Goal: Information Seeking & Learning: Find specific fact

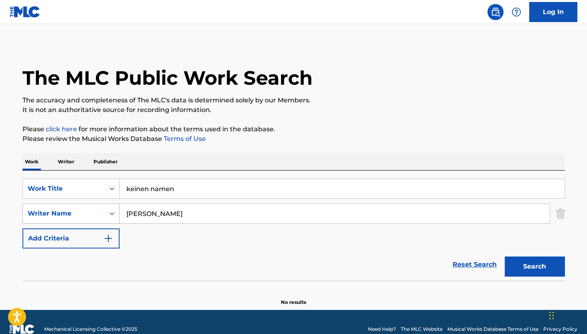
drag, startPoint x: 178, startPoint y: 214, endPoint x: 102, endPoint y: 214, distance: 76.7
click at [102, 214] on div "SearchWithCriteriabaa8f95d-7abf-4447-81f6-5226bfa769ca Writer Name [PERSON_NAME]" at bounding box center [293, 213] width 543 height 20
paste input "[PERSON_NAME]"
click at [538, 266] on button "Search" at bounding box center [535, 266] width 60 height 20
drag, startPoint x: 186, startPoint y: 220, endPoint x: 105, endPoint y: 214, distance: 80.9
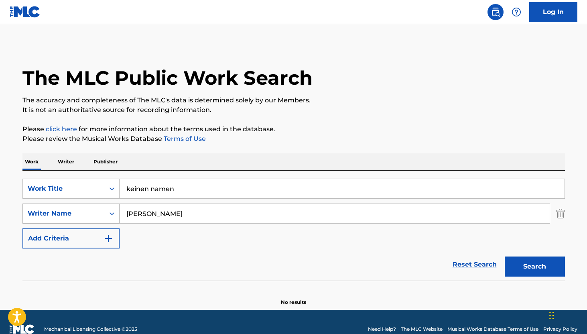
click at [105, 214] on div "SearchWithCriteriabaa8f95d-7abf-4447-81f6-5226bfa769ca Writer Name [PERSON_NAME]" at bounding box center [293, 213] width 543 height 20
paste input "[PERSON_NAME] [PERSON_NAME]"
click at [534, 266] on button "Search" at bounding box center [535, 266] width 60 height 20
drag, startPoint x: 216, startPoint y: 215, endPoint x: 121, endPoint y: 214, distance: 94.7
click at [121, 214] on input "[PERSON_NAME] [PERSON_NAME]" at bounding box center [335, 213] width 430 height 19
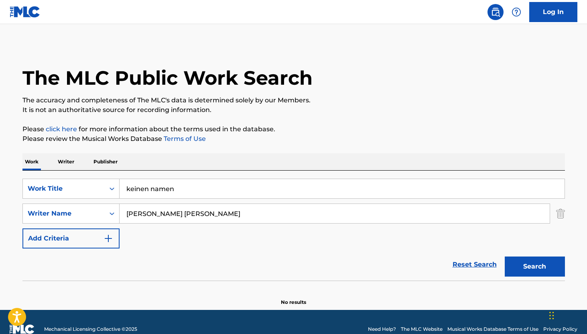
paste input "[PERSON_NAME]"
type input "[PERSON_NAME]"
click at [515, 267] on button "Search" at bounding box center [535, 266] width 60 height 20
